Goal: Transaction & Acquisition: Purchase product/service

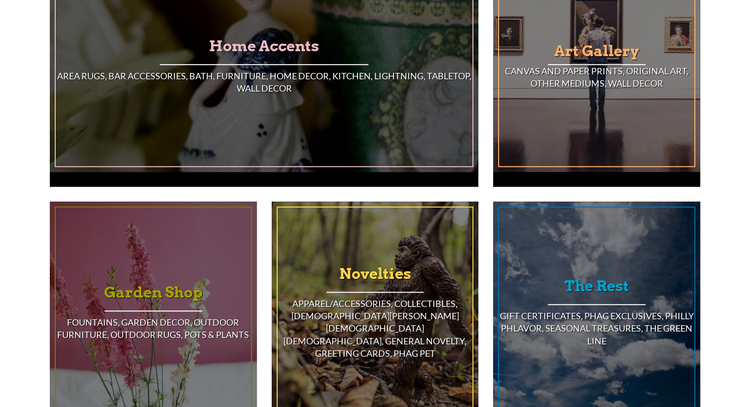
scroll to position [714, 0]
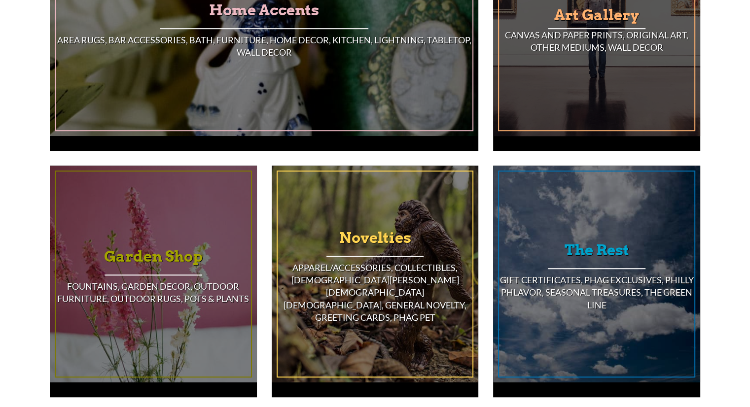
click at [540, 29] on h4 "Canvas and Paper Prints, Original Art, Other Mediums, Wall Decor" at bounding box center [596, 41] width 195 height 25
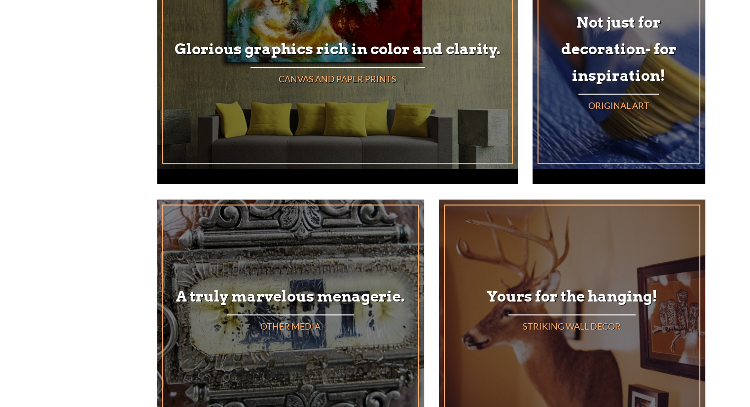
scroll to position [424, 0]
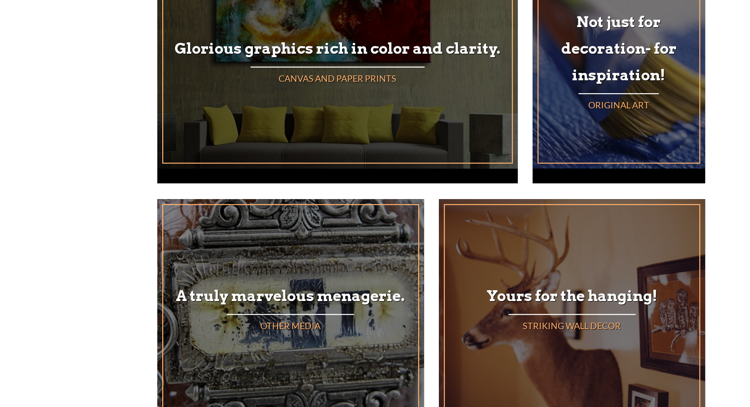
click at [404, 62] on div "Glorious graphics rich in color and clarity. Canvas and Paper Prints" at bounding box center [337, 60] width 348 height 205
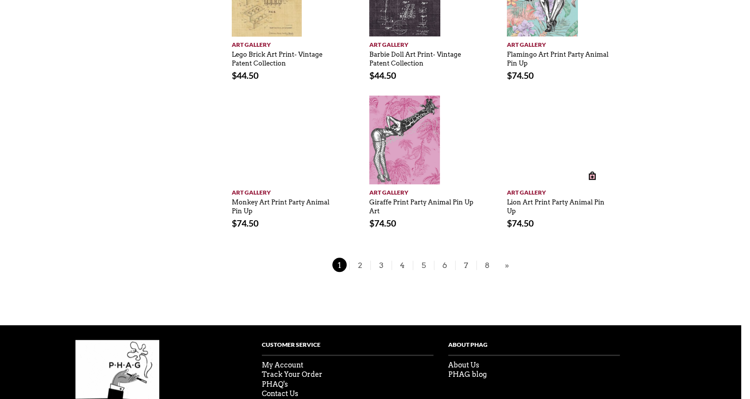
scroll to position [738, 10]
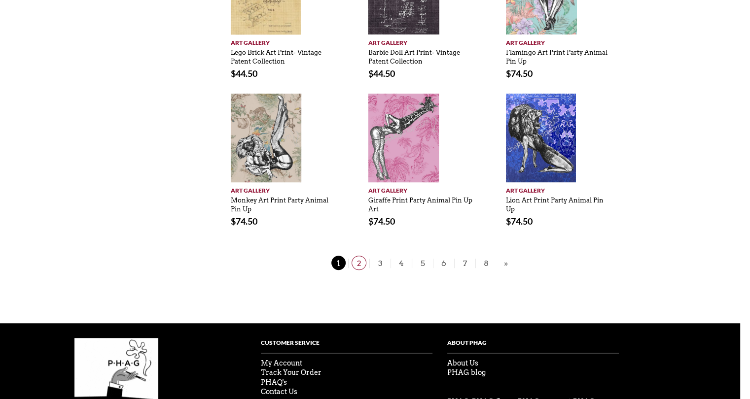
click at [364, 260] on span "2" at bounding box center [359, 263] width 15 height 14
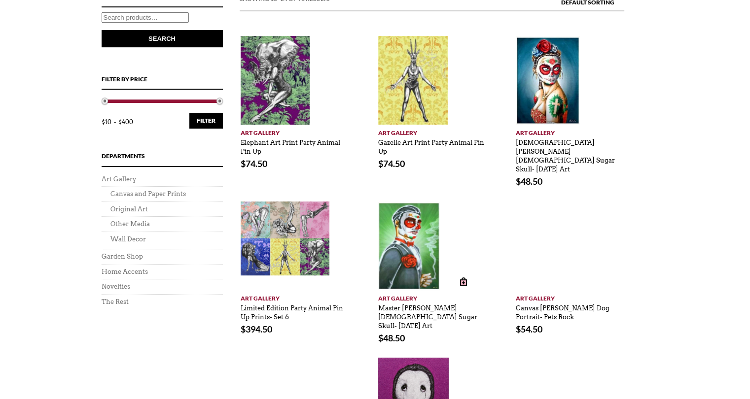
scroll to position [299, 0]
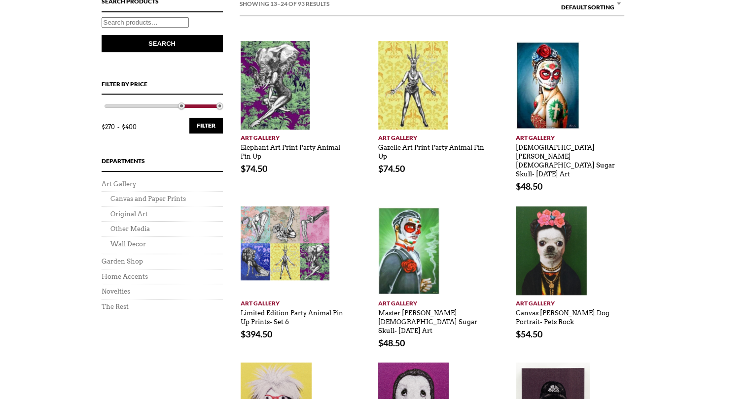
drag, startPoint x: 103, startPoint y: 108, endPoint x: 179, endPoint y: 105, distance: 76.5
click at [179, 105] on span at bounding box center [181, 106] width 7 height 7
click at [195, 128] on button "Filter" at bounding box center [206, 126] width 34 height 16
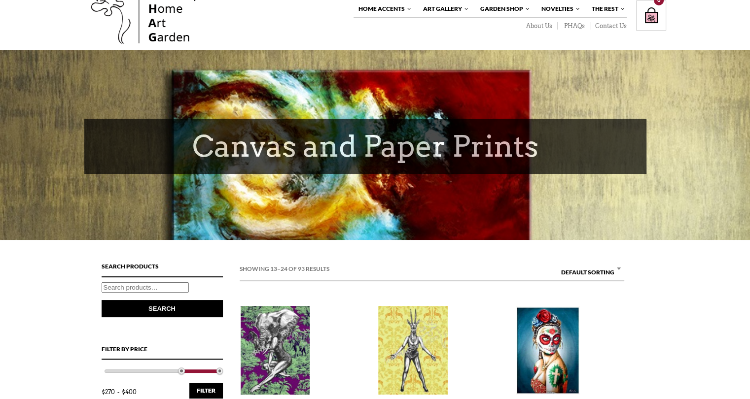
scroll to position [0, 0]
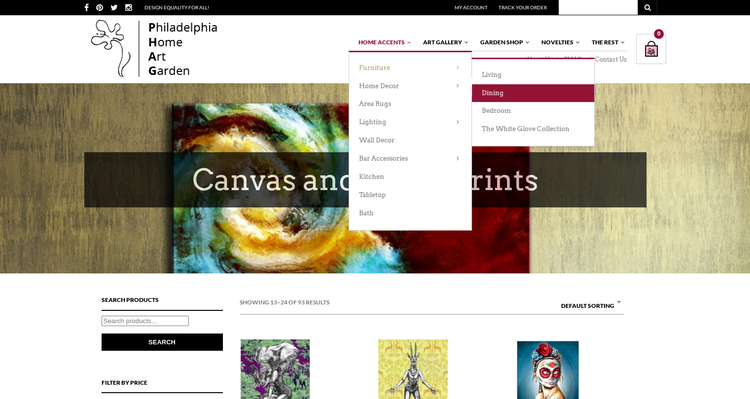
click at [498, 93] on link "Dining" at bounding box center [533, 93] width 122 height 18
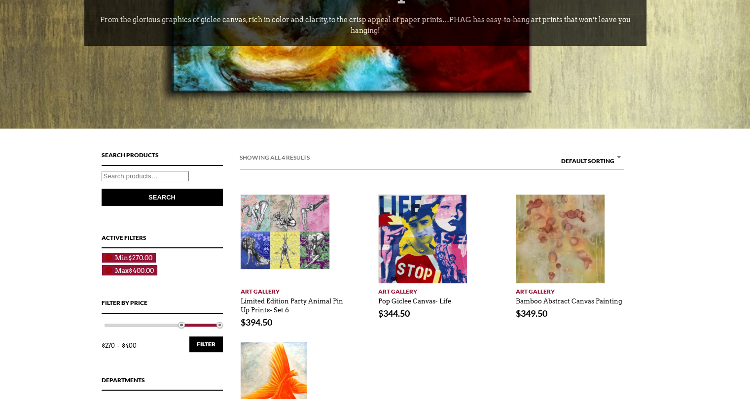
scroll to position [193, 0]
